Goal: Book appointment/travel/reservation

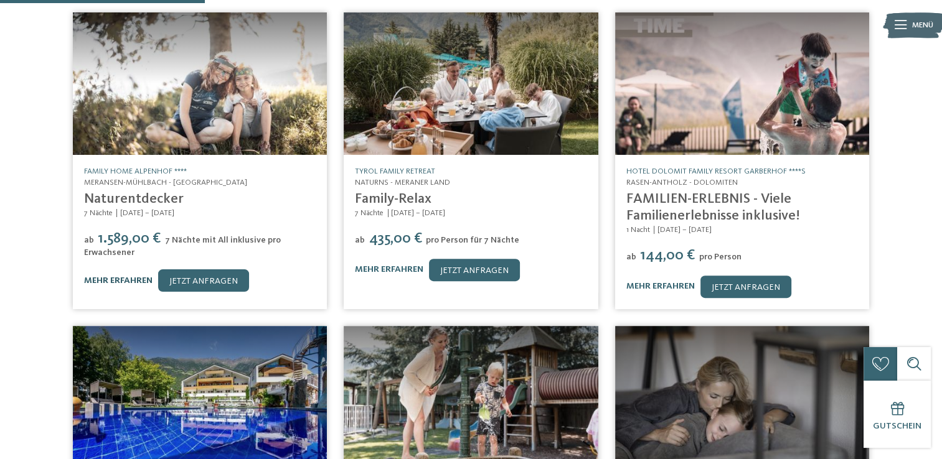
click at [121, 276] on link "mehr erfahren" at bounding box center [118, 280] width 68 height 9
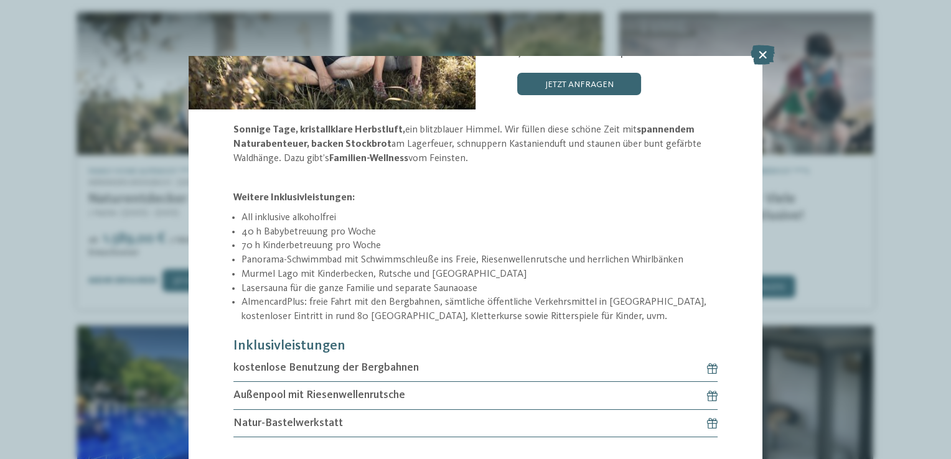
scroll to position [164, 0]
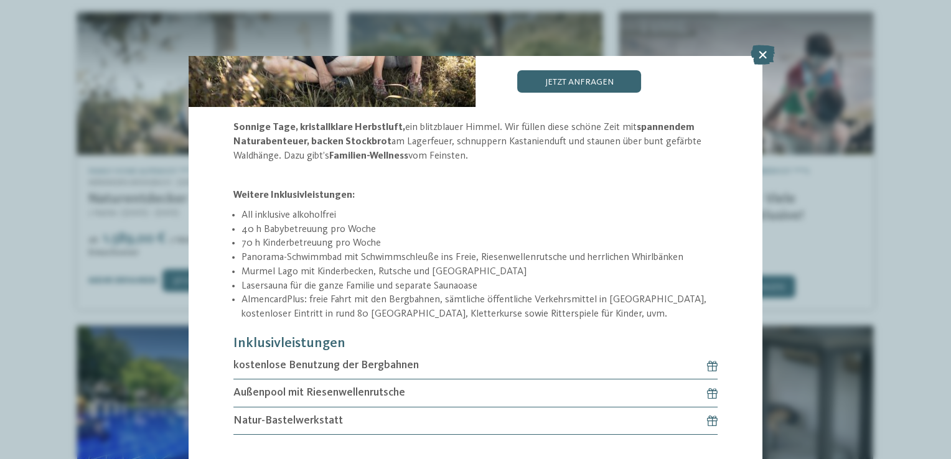
click at [298, 368] on span "kostenlose Benutzung der Bergbahnen" at bounding box center [325, 366] width 185 height 16
click at [313, 381] on h6 "Außenpool mit Riesenwellenrutsche" at bounding box center [475, 393] width 484 height 27
click at [331, 413] on span "Natur-Bastelwerkstatt" at bounding box center [288, 421] width 110 height 16
click at [358, 385] on span "Außenpool mit Riesenwellenrutsche" at bounding box center [319, 393] width 172 height 16
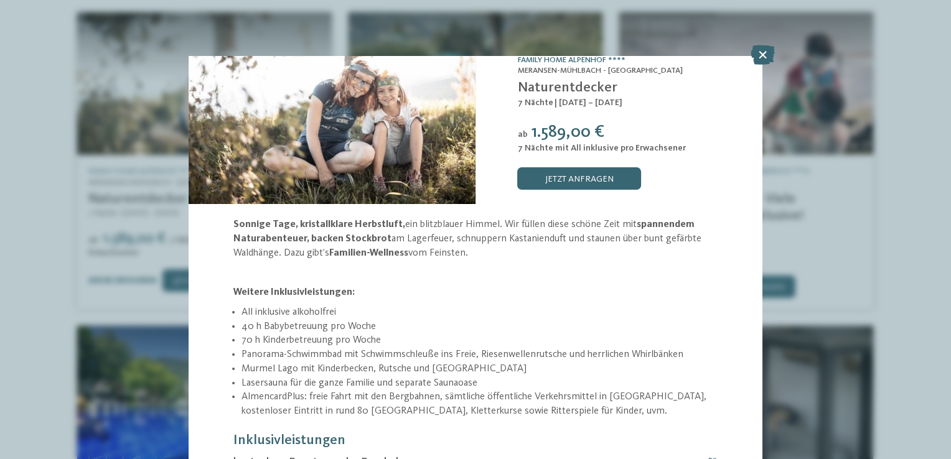
scroll to position [0, 0]
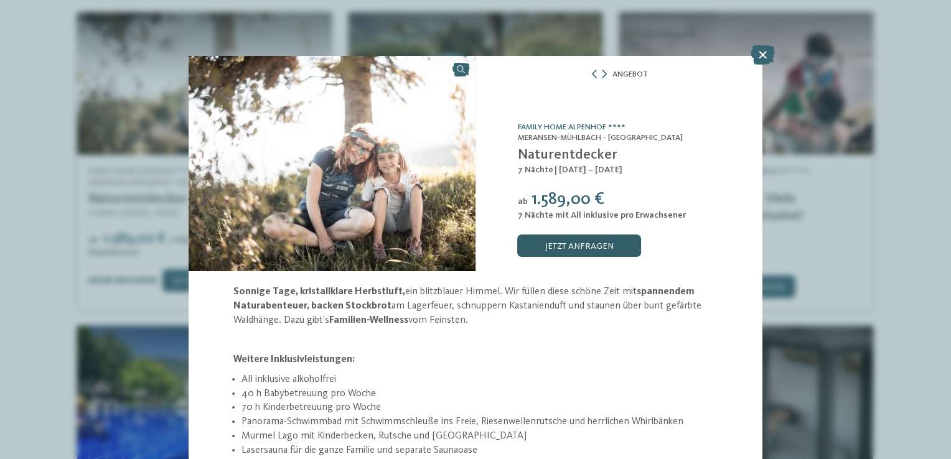
click at [547, 244] on link "jetzt anfragen" at bounding box center [579, 246] width 123 height 22
